Goal: Find specific page/section: Find specific page/section

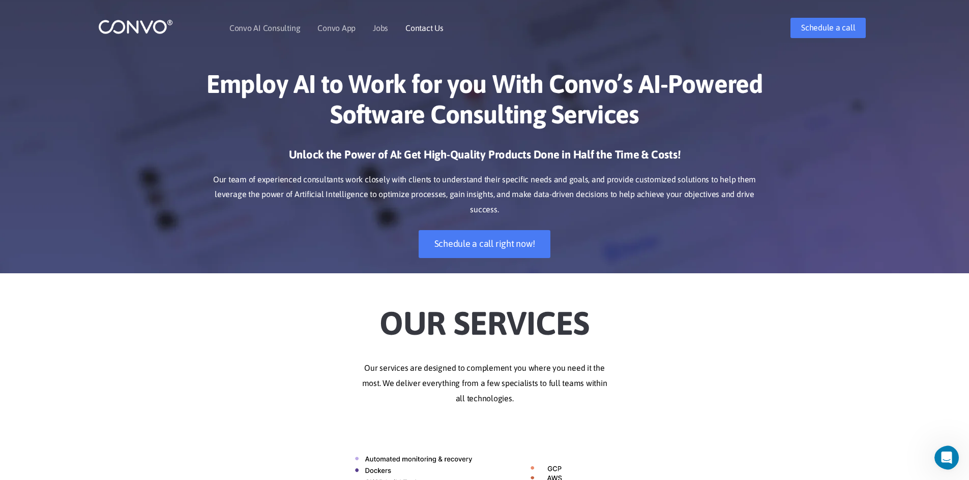
click at [427, 29] on link "Contact Us" at bounding box center [424, 28] width 38 height 8
click at [380, 29] on link "Jobs" at bounding box center [380, 28] width 15 height 8
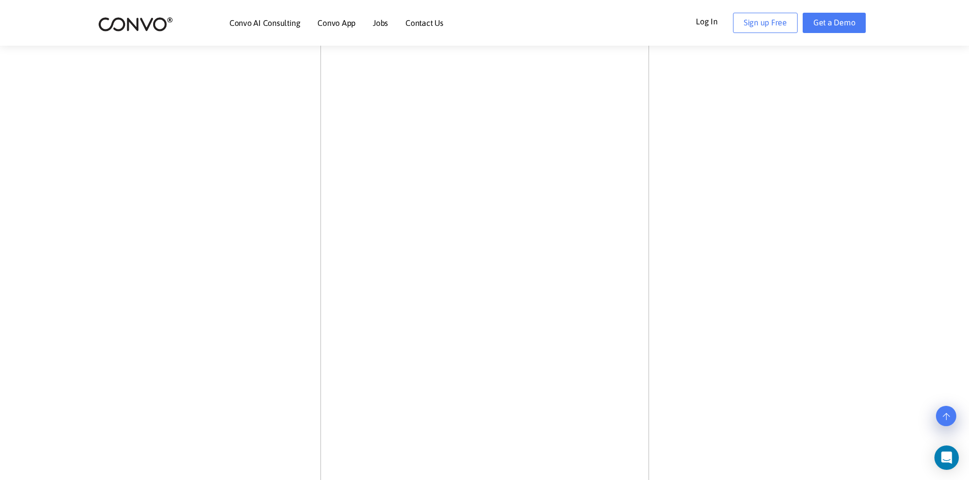
scroll to position [458, 0]
